Goal: Information Seeking & Learning: Understand process/instructions

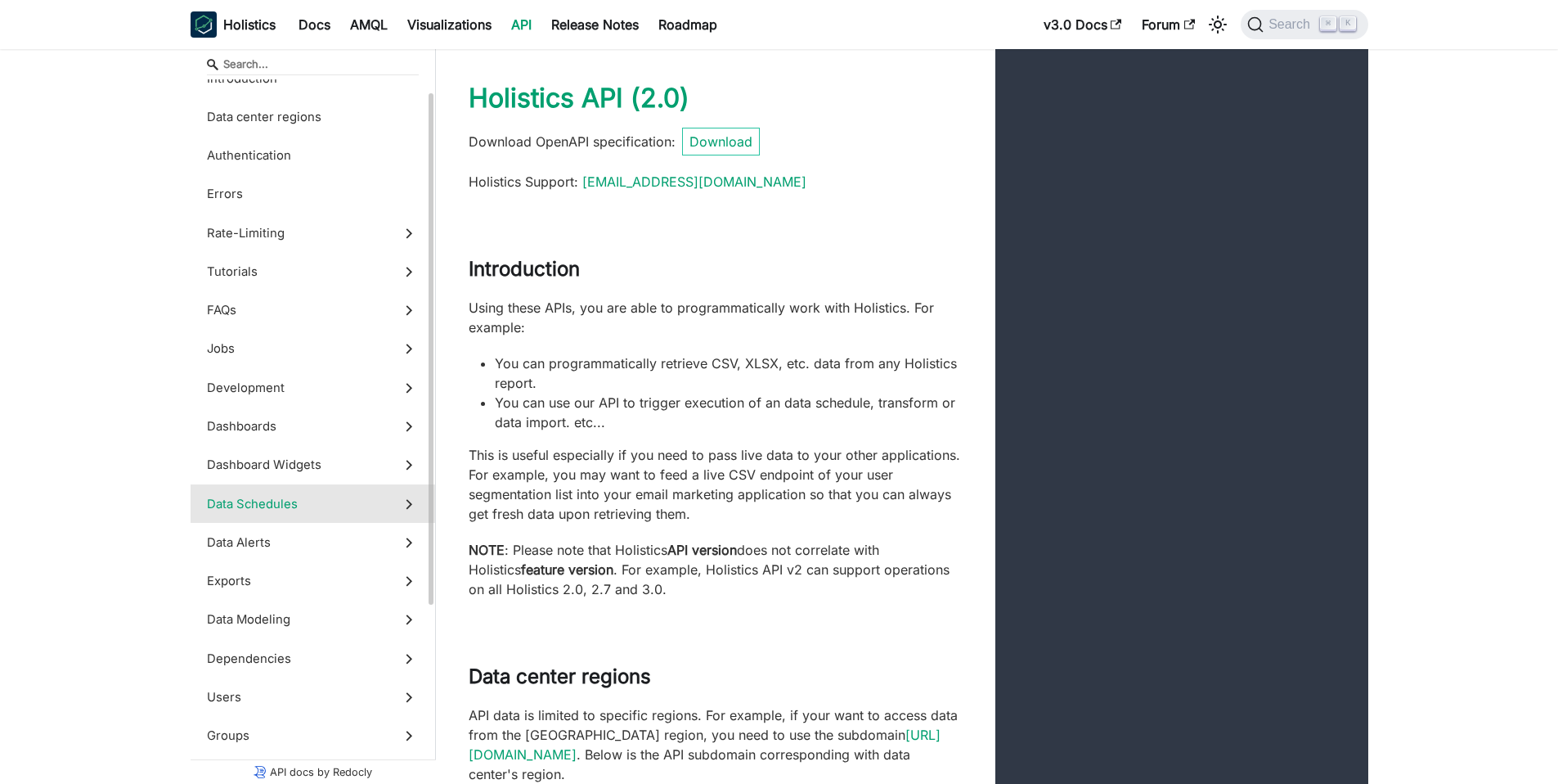
click at [315, 488] on label "Data Schedules" at bounding box center [313, 503] width 245 height 38
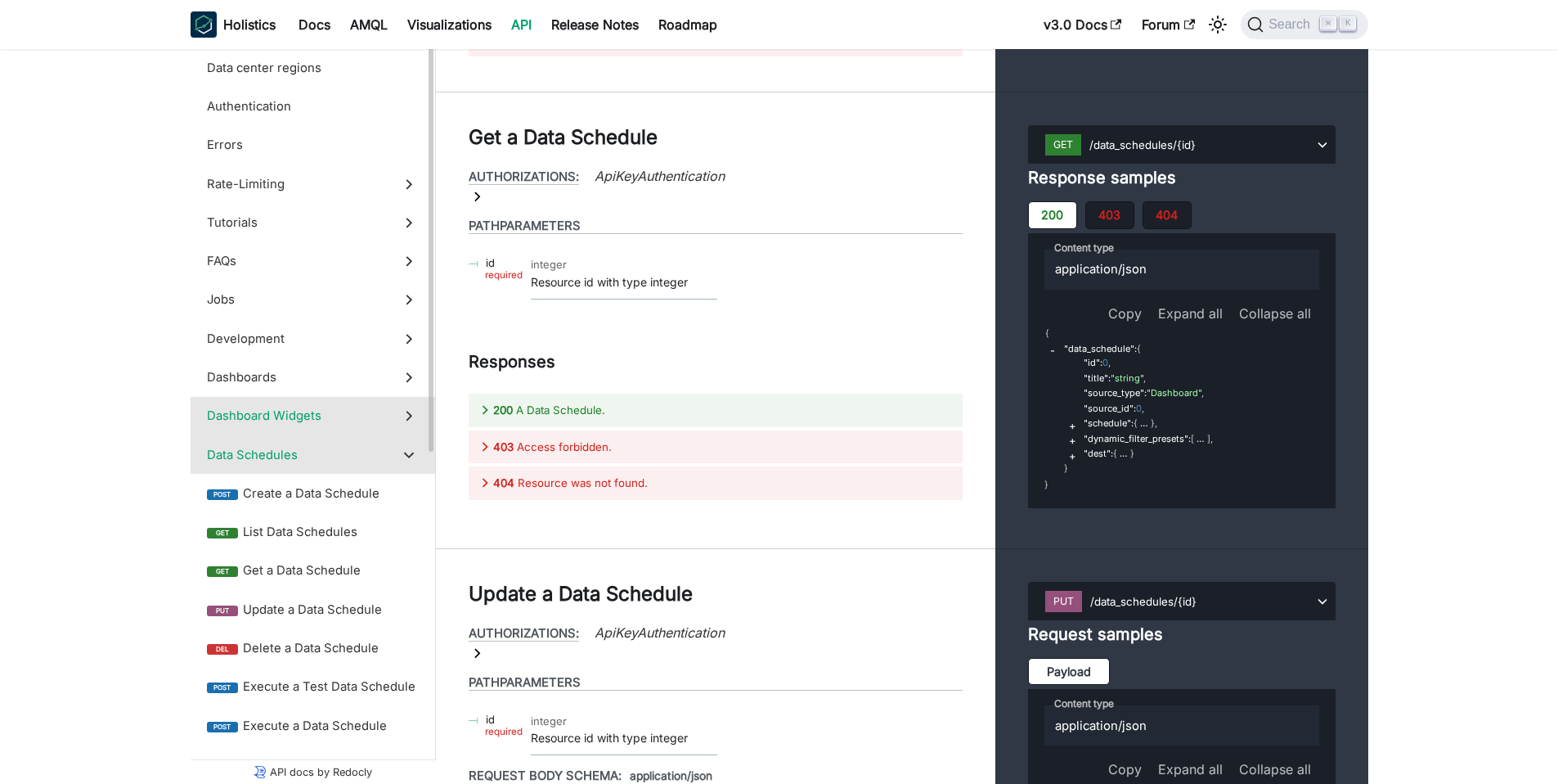
click at [342, 419] on span "Dashboard Widgets" at bounding box center [298, 415] width 180 height 18
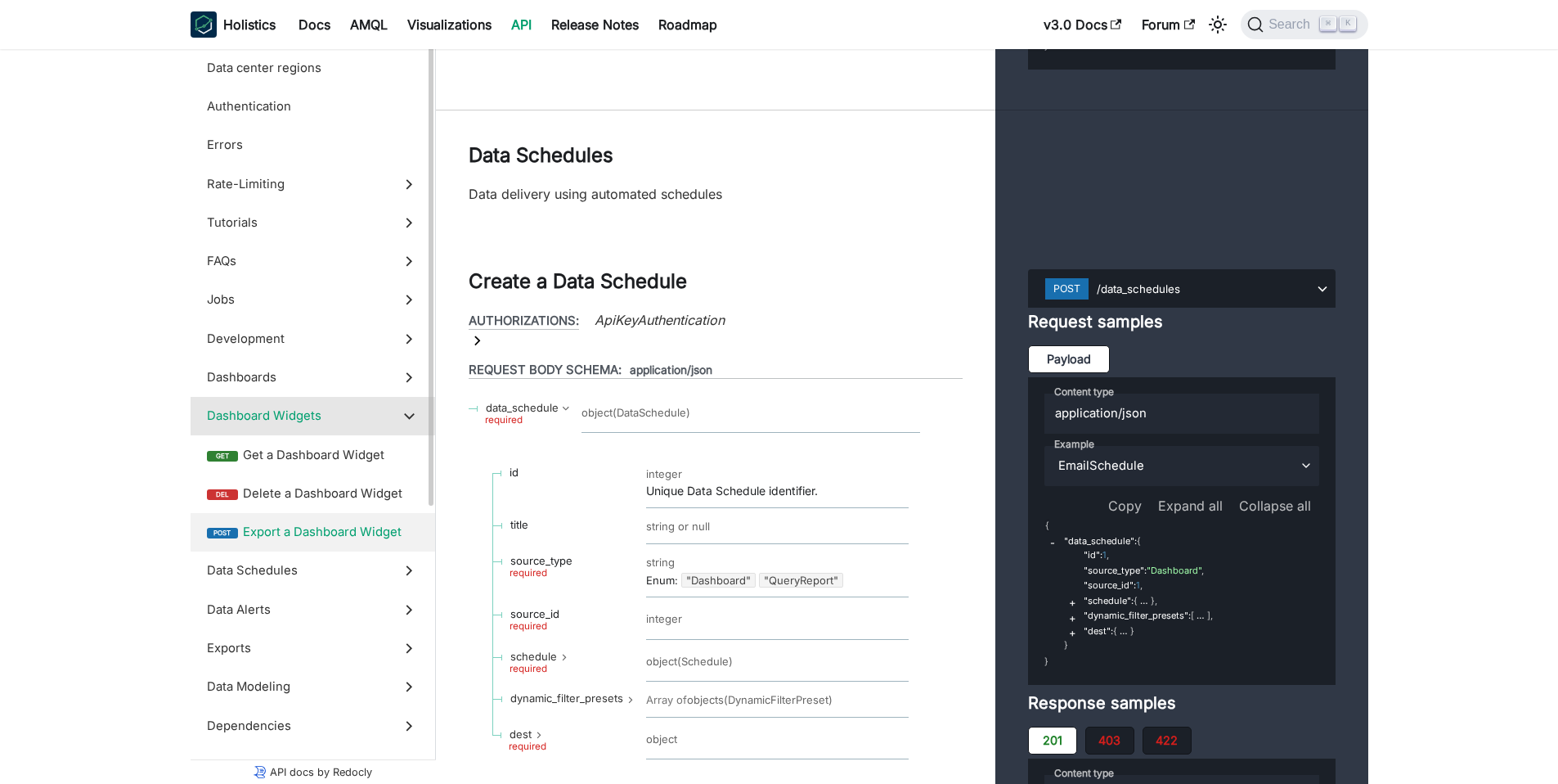
click at [349, 533] on span "Export a Dashboard Widget" at bounding box center [330, 531] width 176 height 18
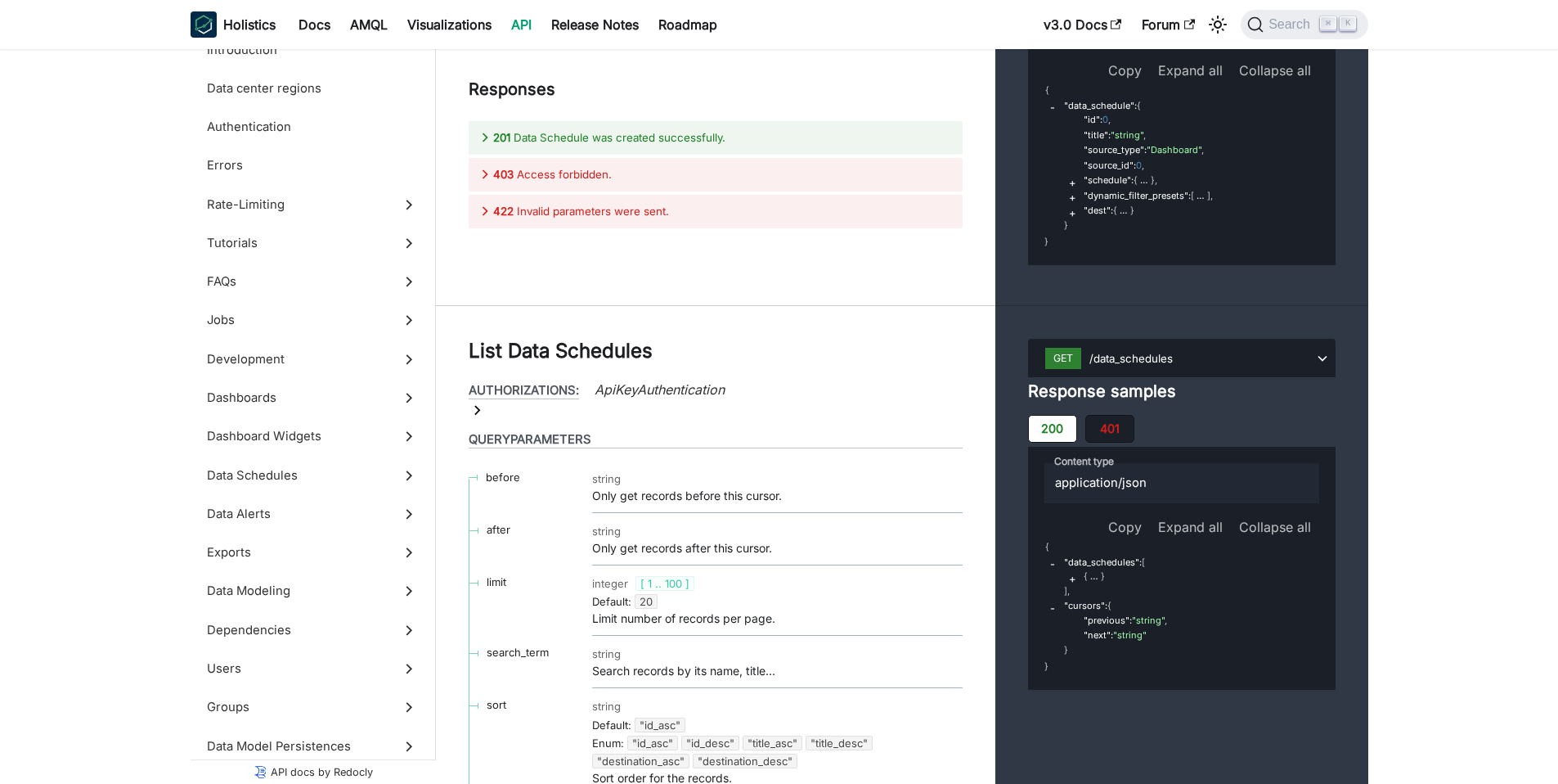
scroll to position [35188, 0]
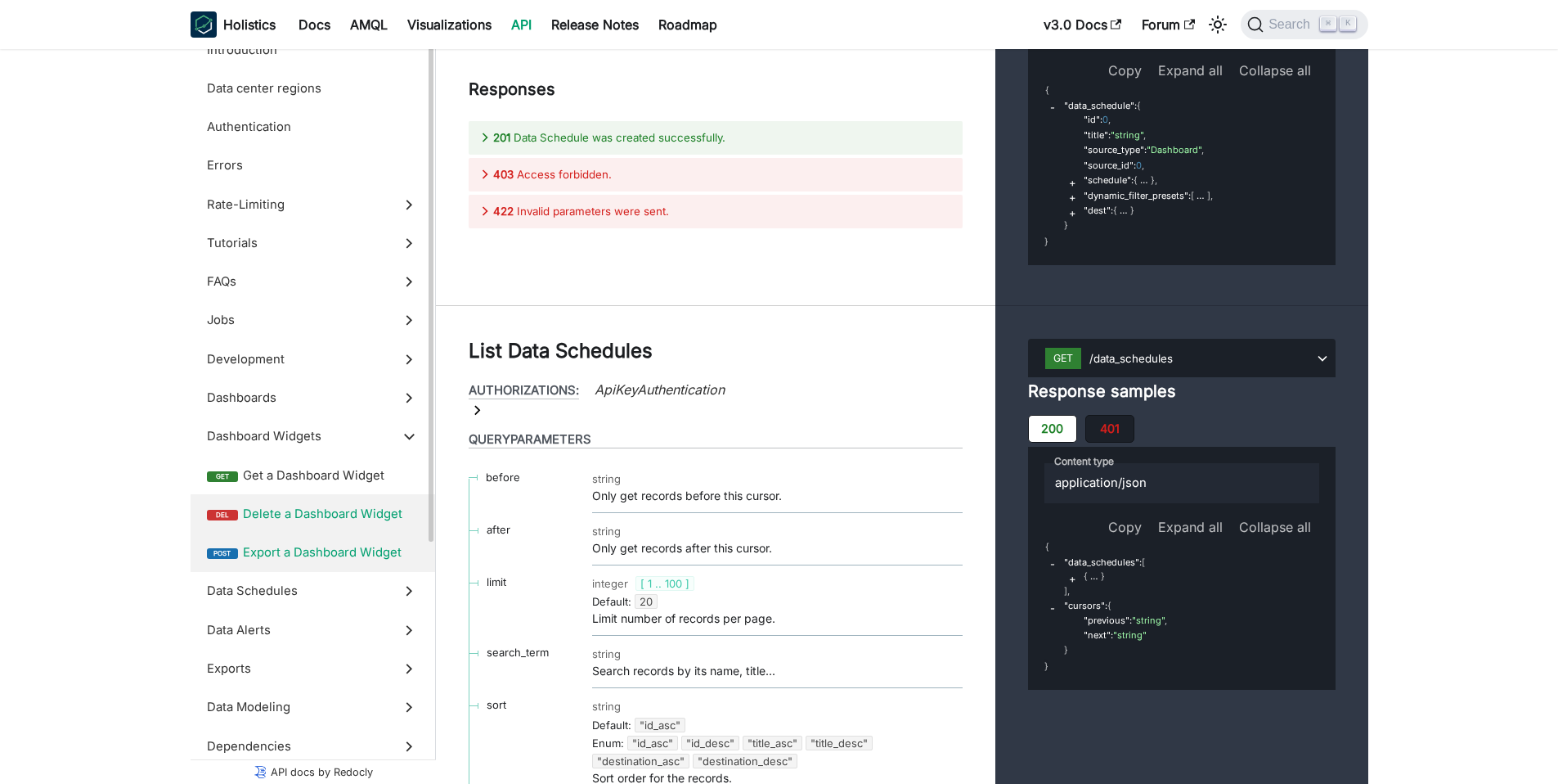
click at [350, 536] on label "post Export a Dashboard Widget" at bounding box center [313, 551] width 245 height 38
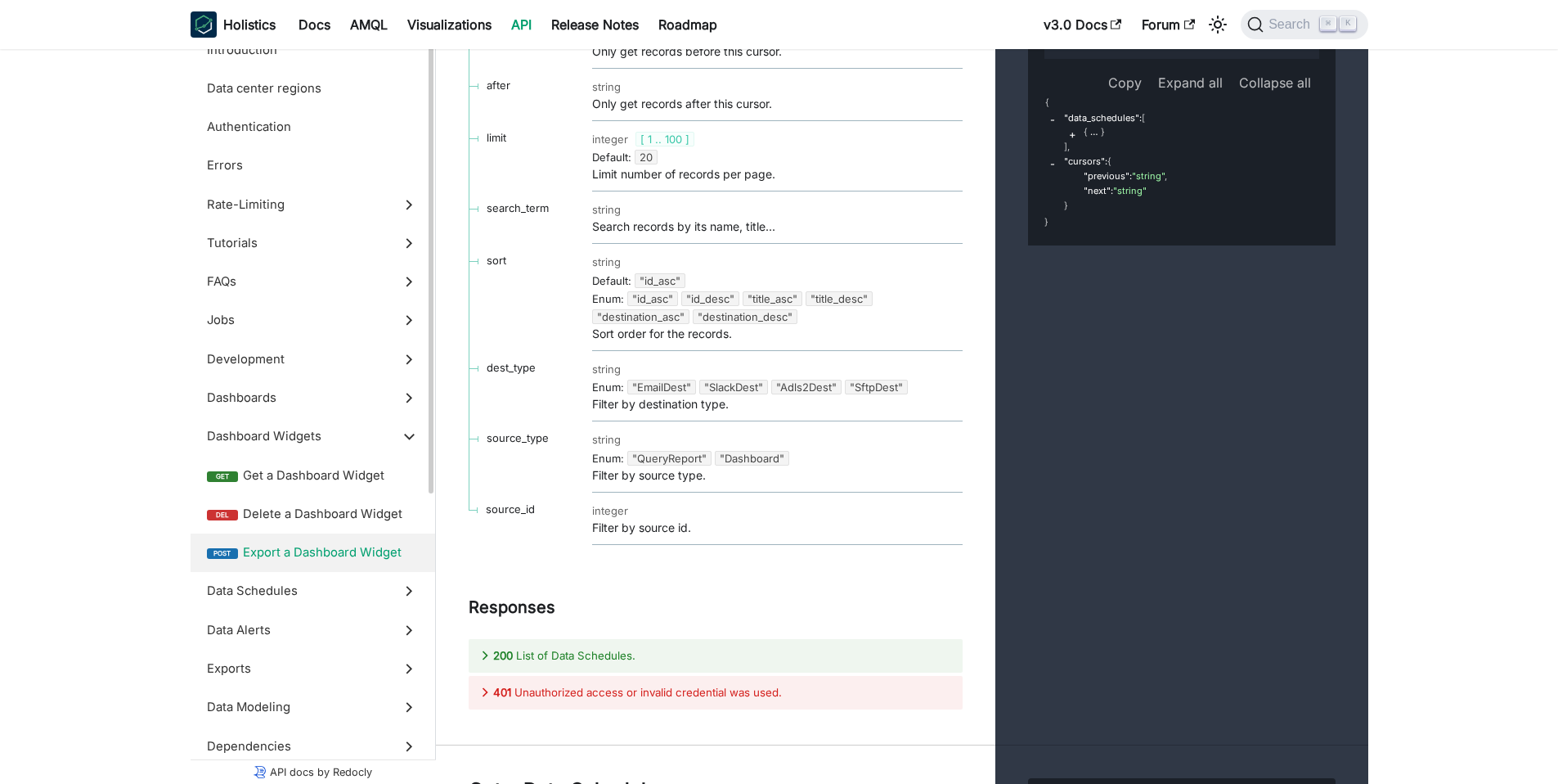
click at [335, 552] on span "Export a Dashboard Widget" at bounding box center [330, 551] width 176 height 18
click at [333, 513] on span "Delete a Dashboard Widget" at bounding box center [330, 513] width 176 height 18
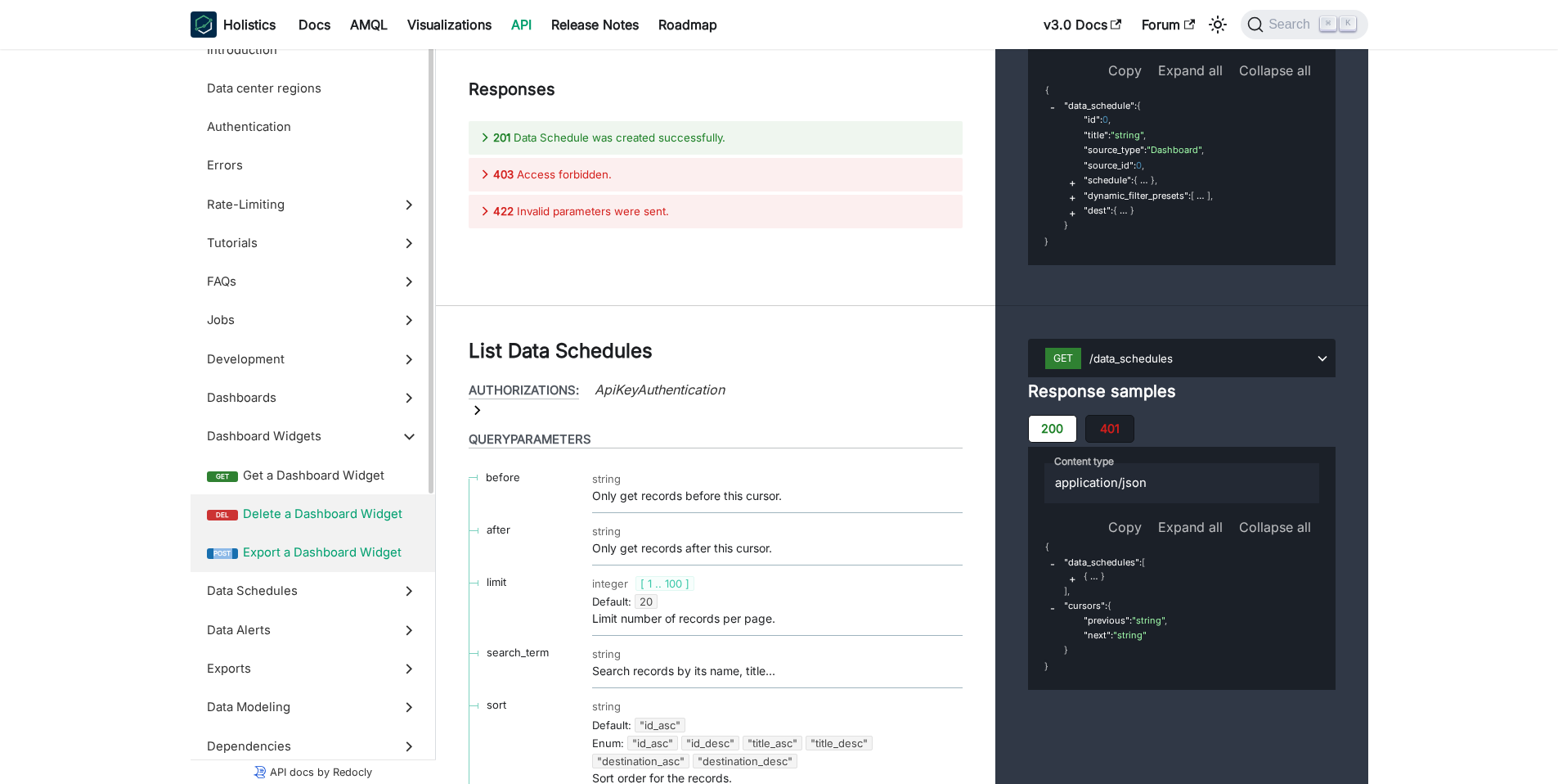
click at [336, 534] on ul "get Get a Dashboard Widget del Delete a Dashboard Widget post Export a Dashboar…" at bounding box center [313, 513] width 245 height 116
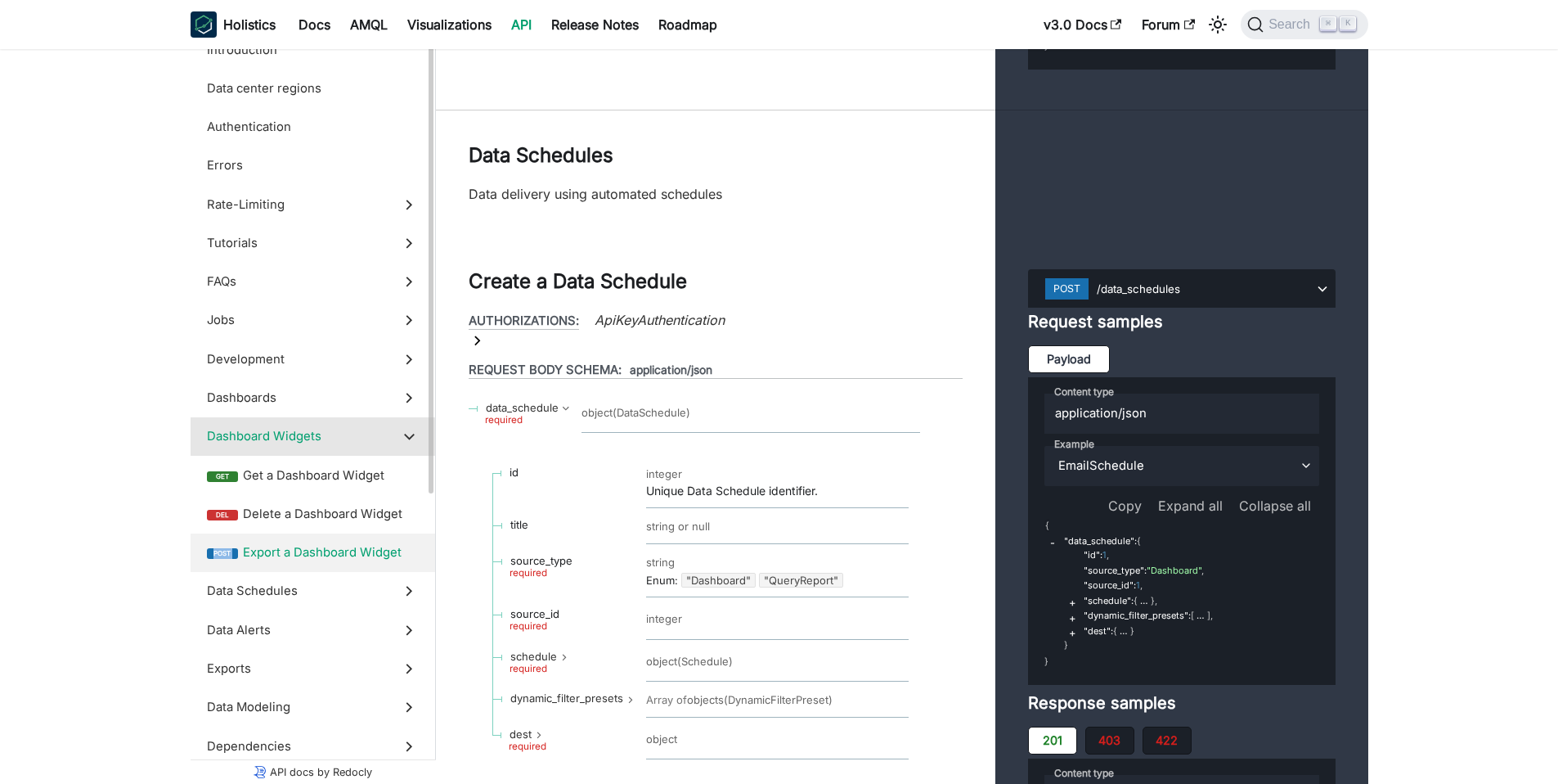
click at [335, 537] on label "post Export a Dashboard Widget" at bounding box center [313, 551] width 245 height 38
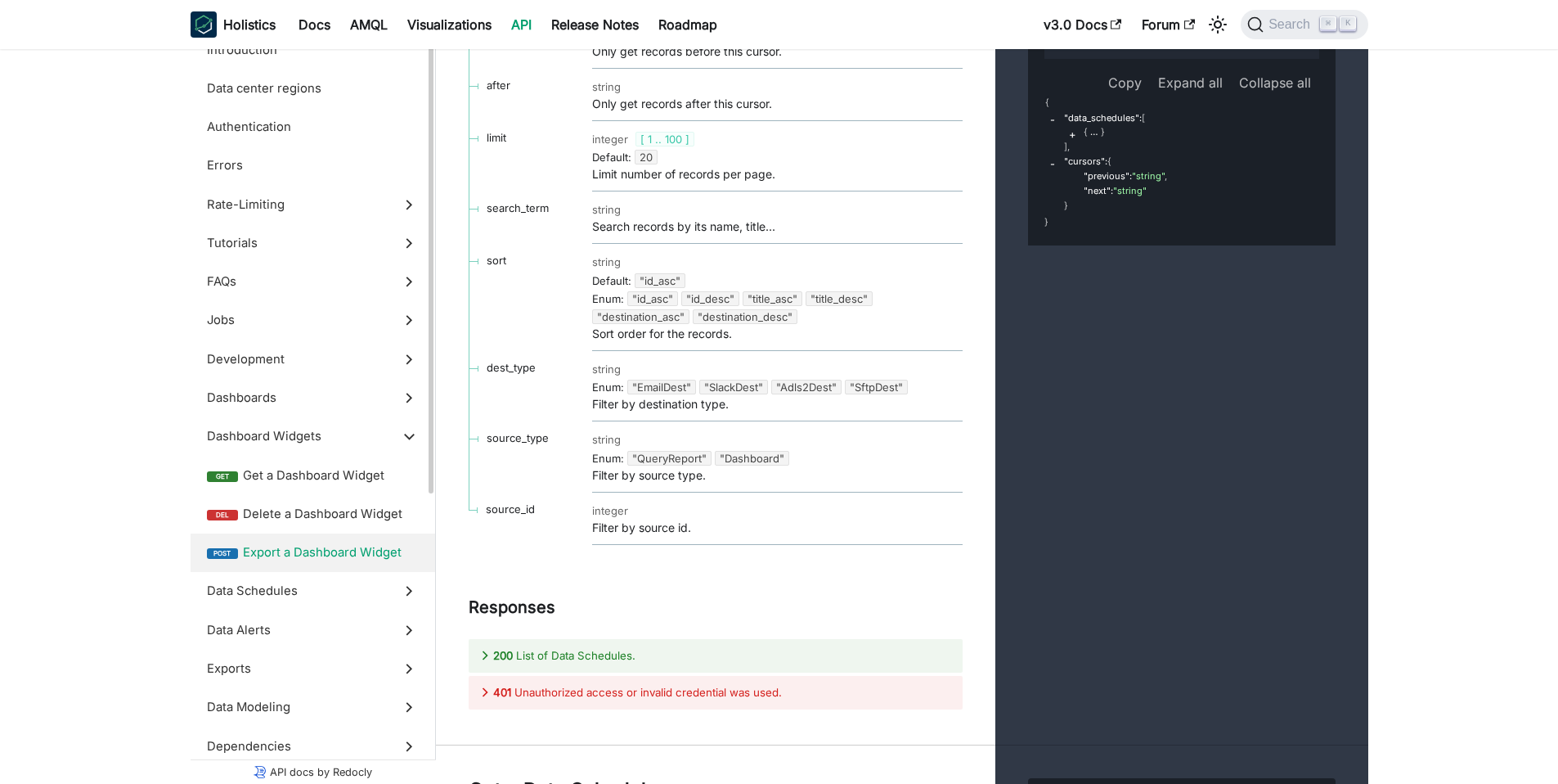
click at [335, 541] on label "post Export a Dashboard Widget" at bounding box center [313, 551] width 245 height 38
click at [340, 515] on span "Delete a Dashboard Widget" at bounding box center [330, 513] width 176 height 18
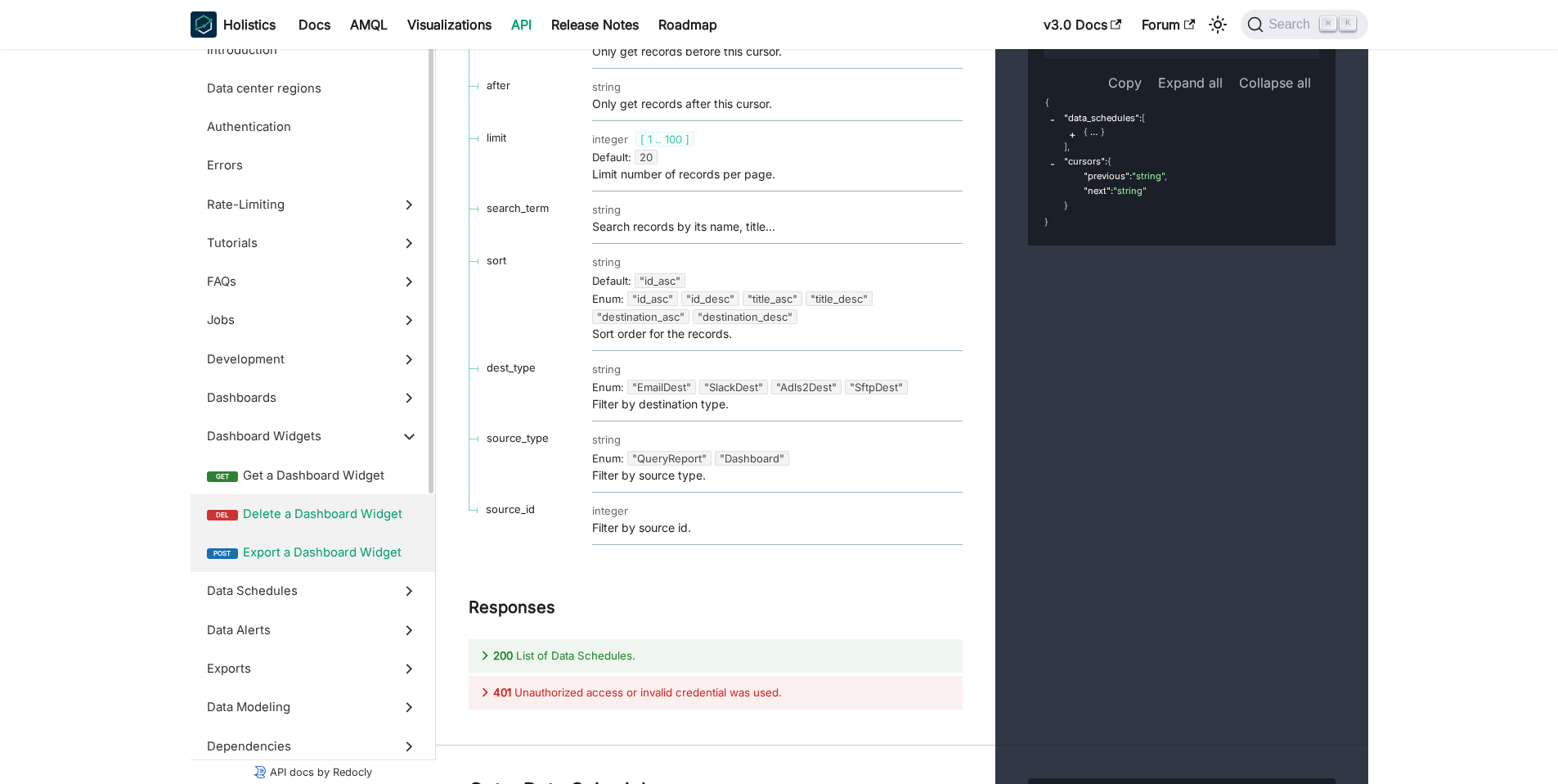
scroll to position [35188, 0]
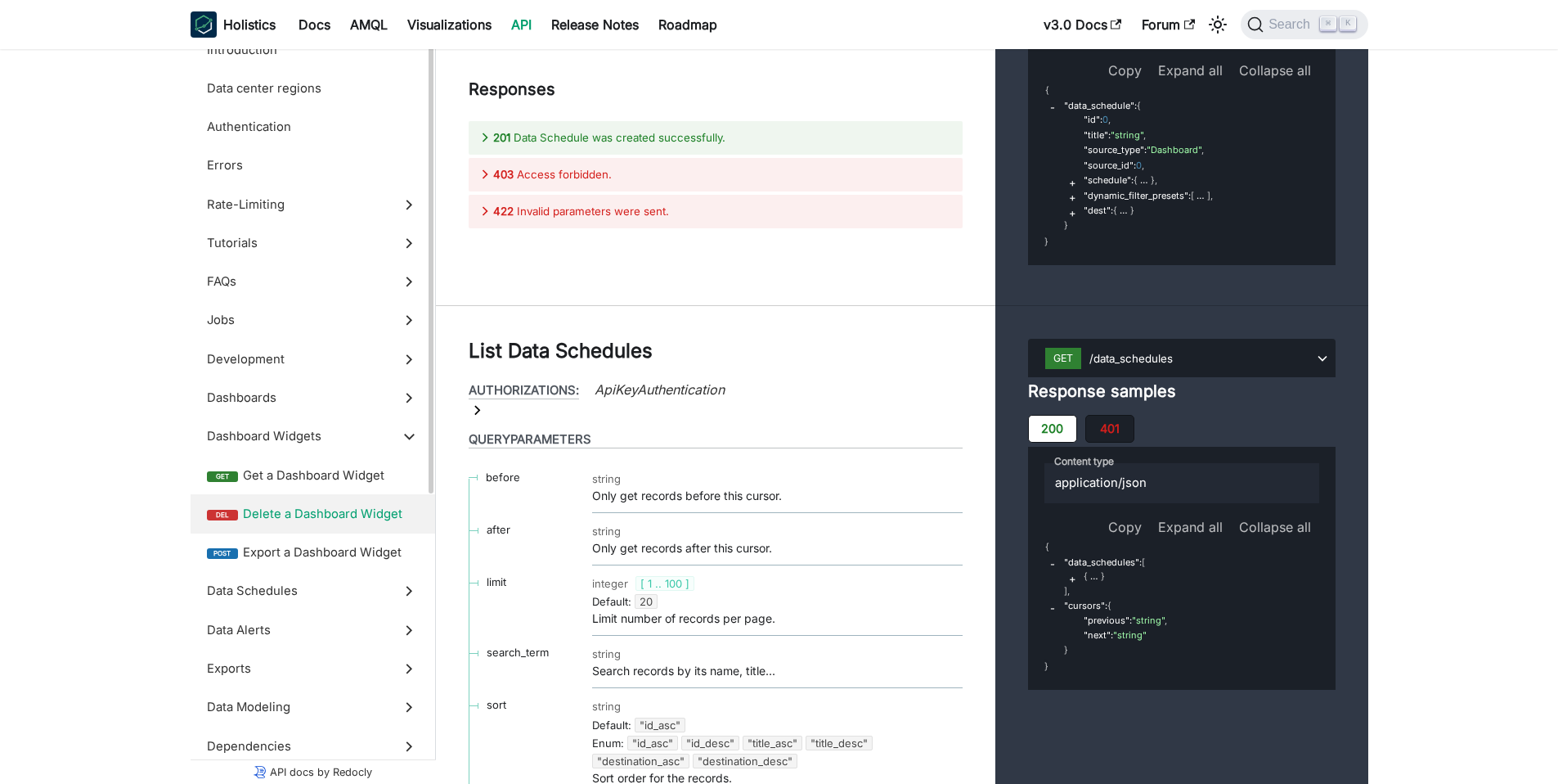
click at [343, 509] on span "Delete a Dashboard Widget" at bounding box center [330, 513] width 176 height 18
click at [363, 478] on span "Get a Dashboard Widget" at bounding box center [330, 474] width 176 height 18
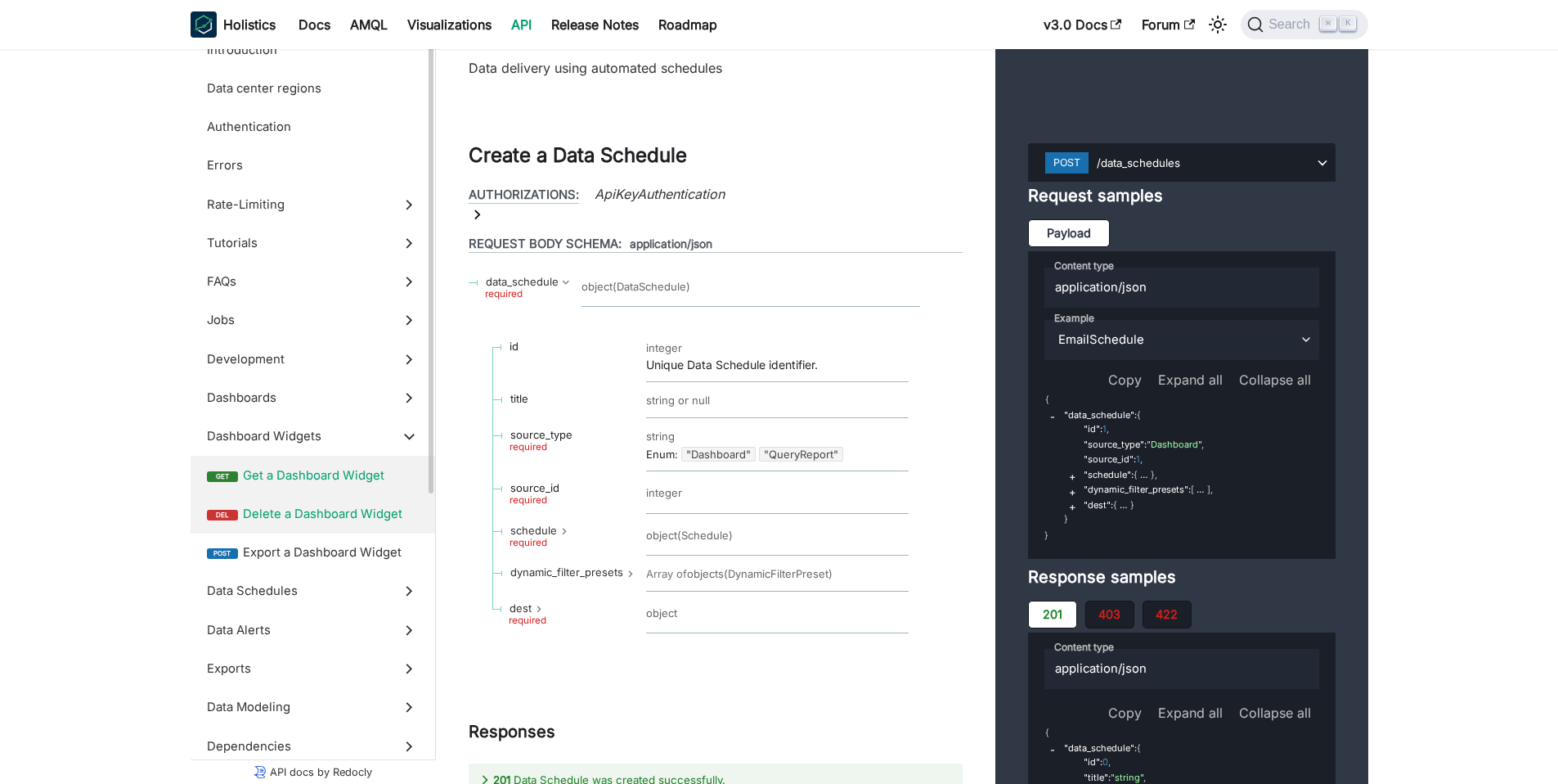
click at [356, 512] on span "Delete a Dashboard Widget" at bounding box center [330, 513] width 176 height 18
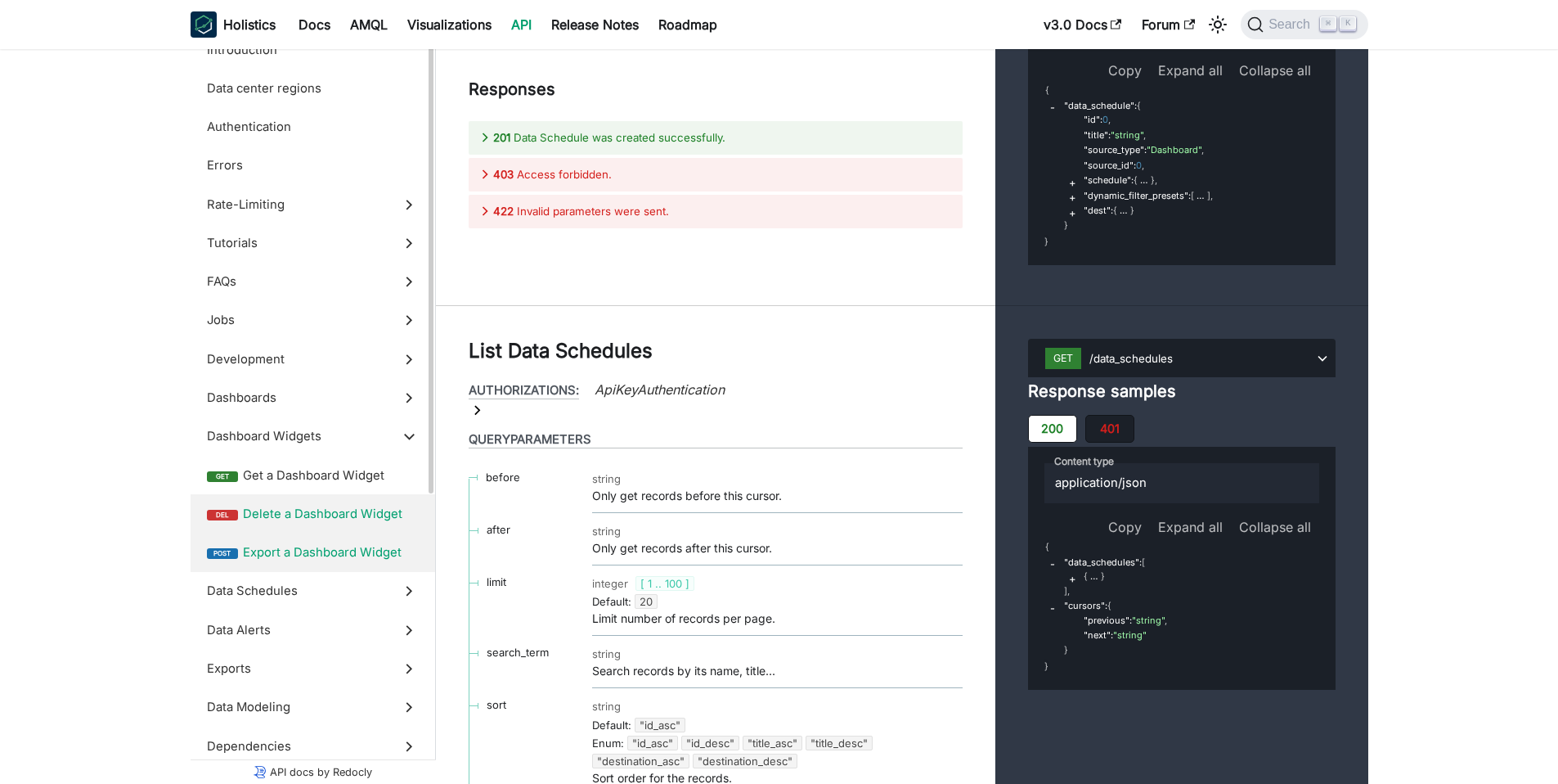
click at [342, 545] on span "Export a Dashboard Widget" at bounding box center [330, 551] width 176 height 18
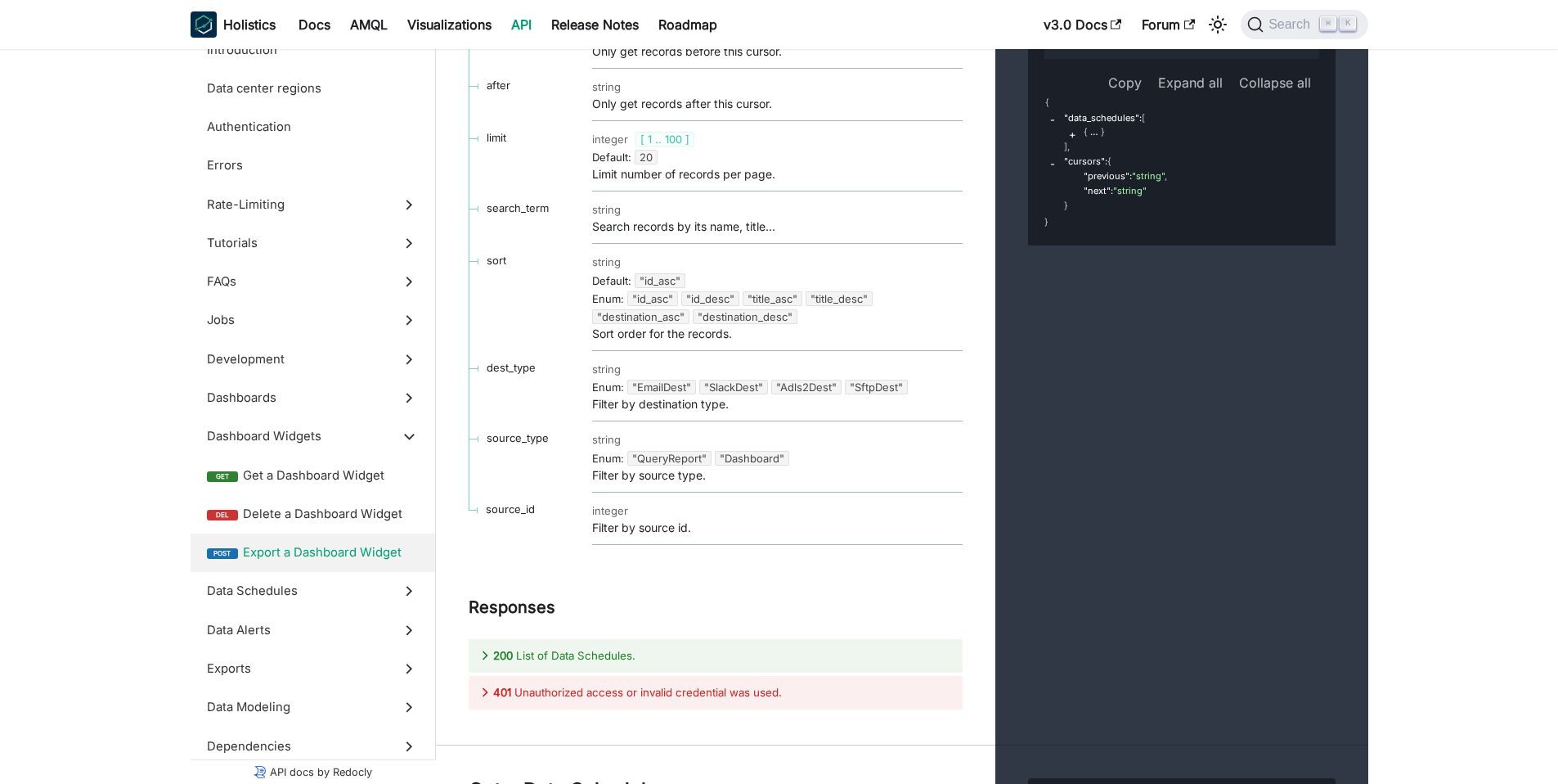
scroll to position [35635, 0]
drag, startPoint x: 604, startPoint y: 73, endPoint x: 598, endPoint y: 81, distance: 10.0
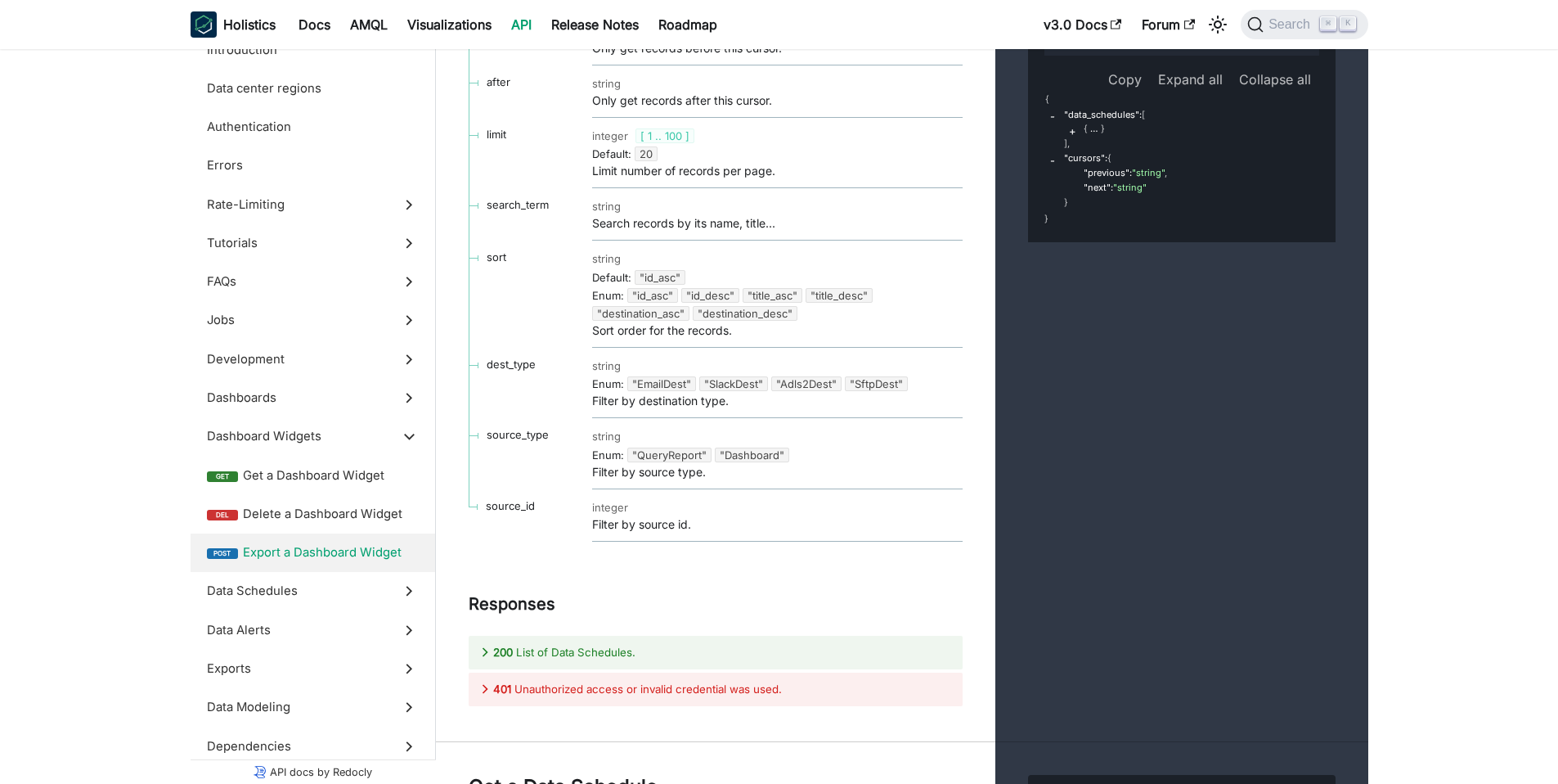
scroll to position [35632, 0]
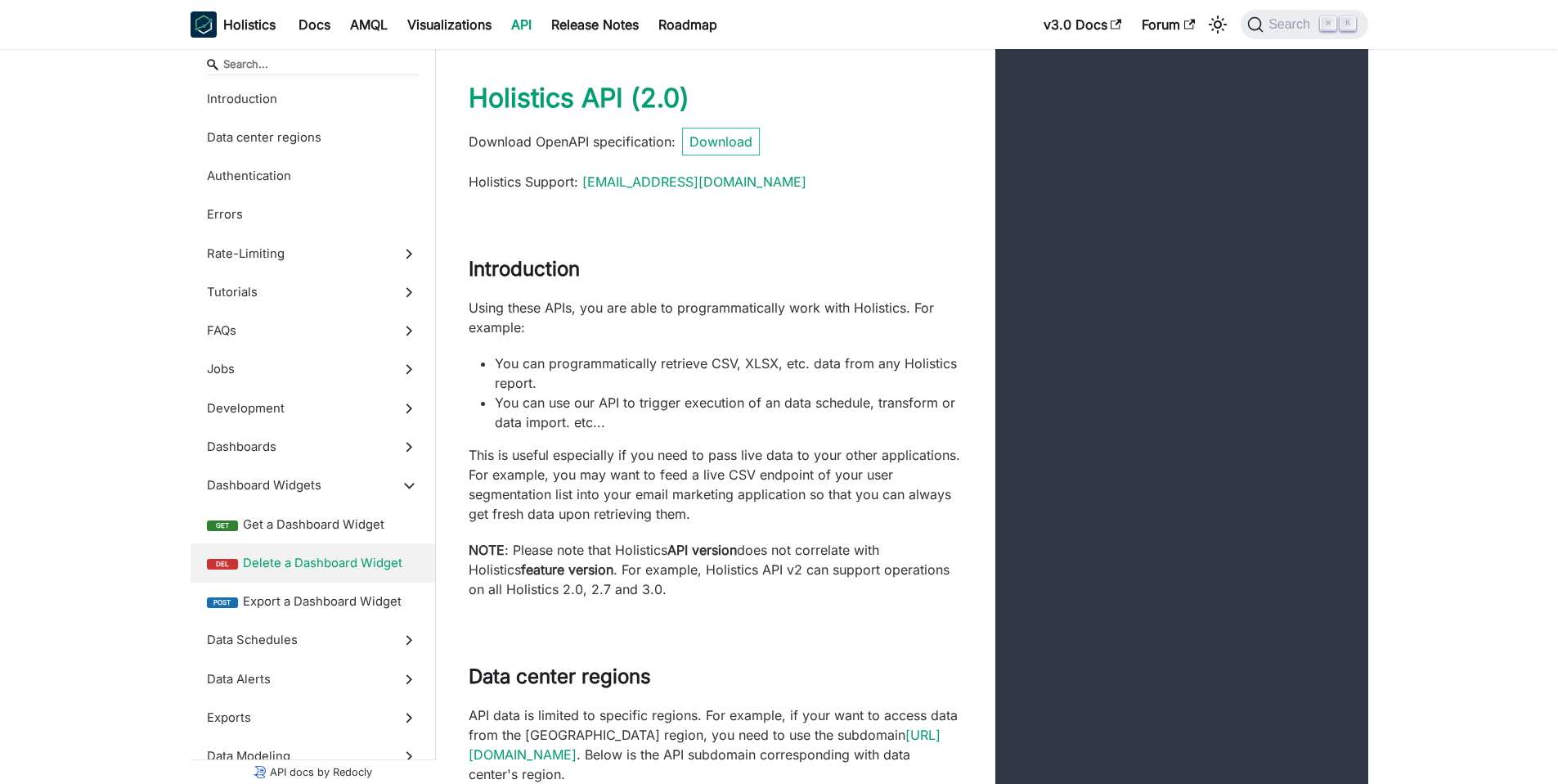
scroll to position [35188, 0]
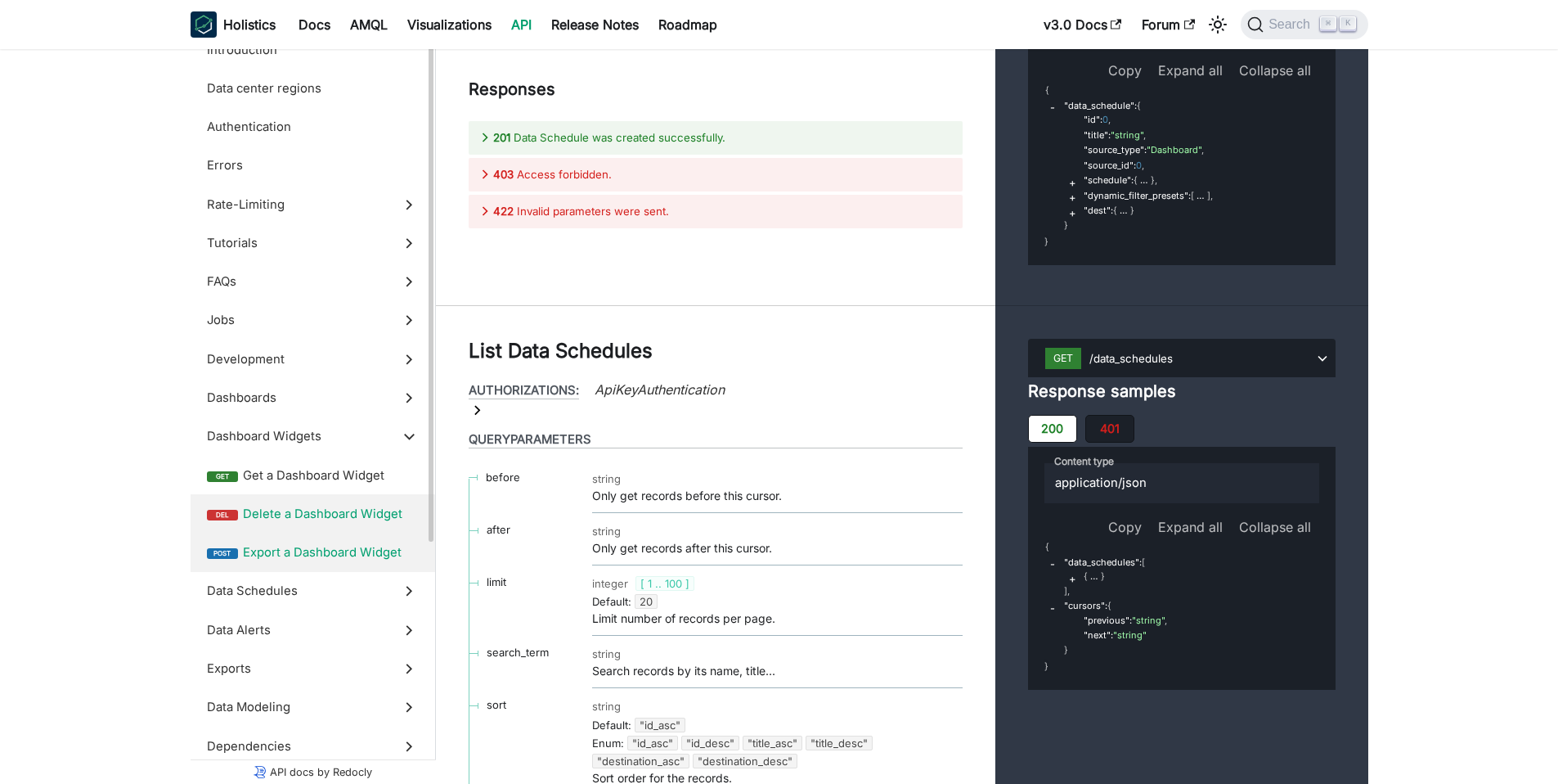
click at [361, 546] on span "Export a Dashboard Widget" at bounding box center [330, 551] width 176 height 18
